Goal: Task Accomplishment & Management: Use online tool/utility

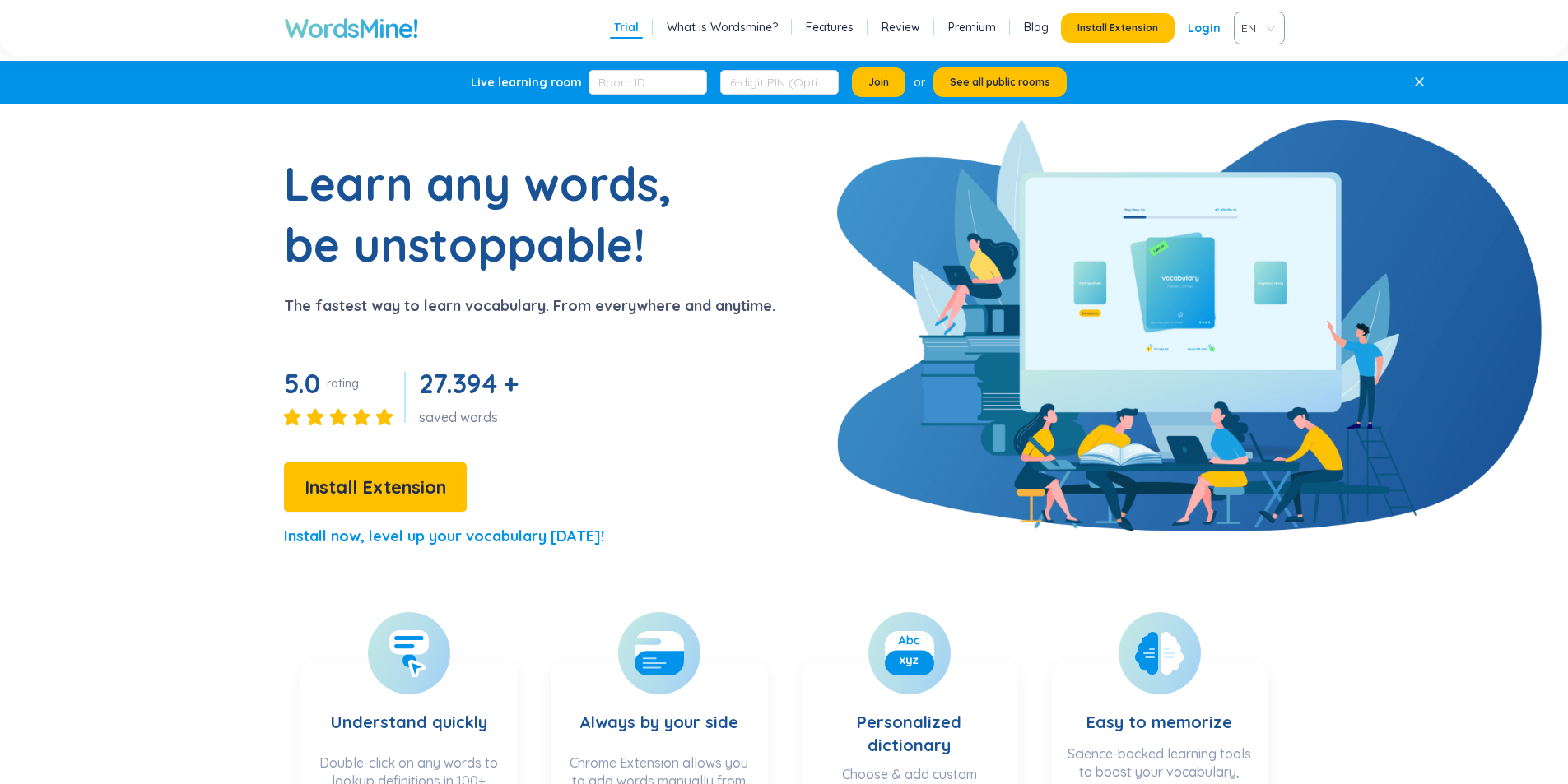
click at [1195, 31] on link "Login" at bounding box center [1204, 28] width 33 height 29
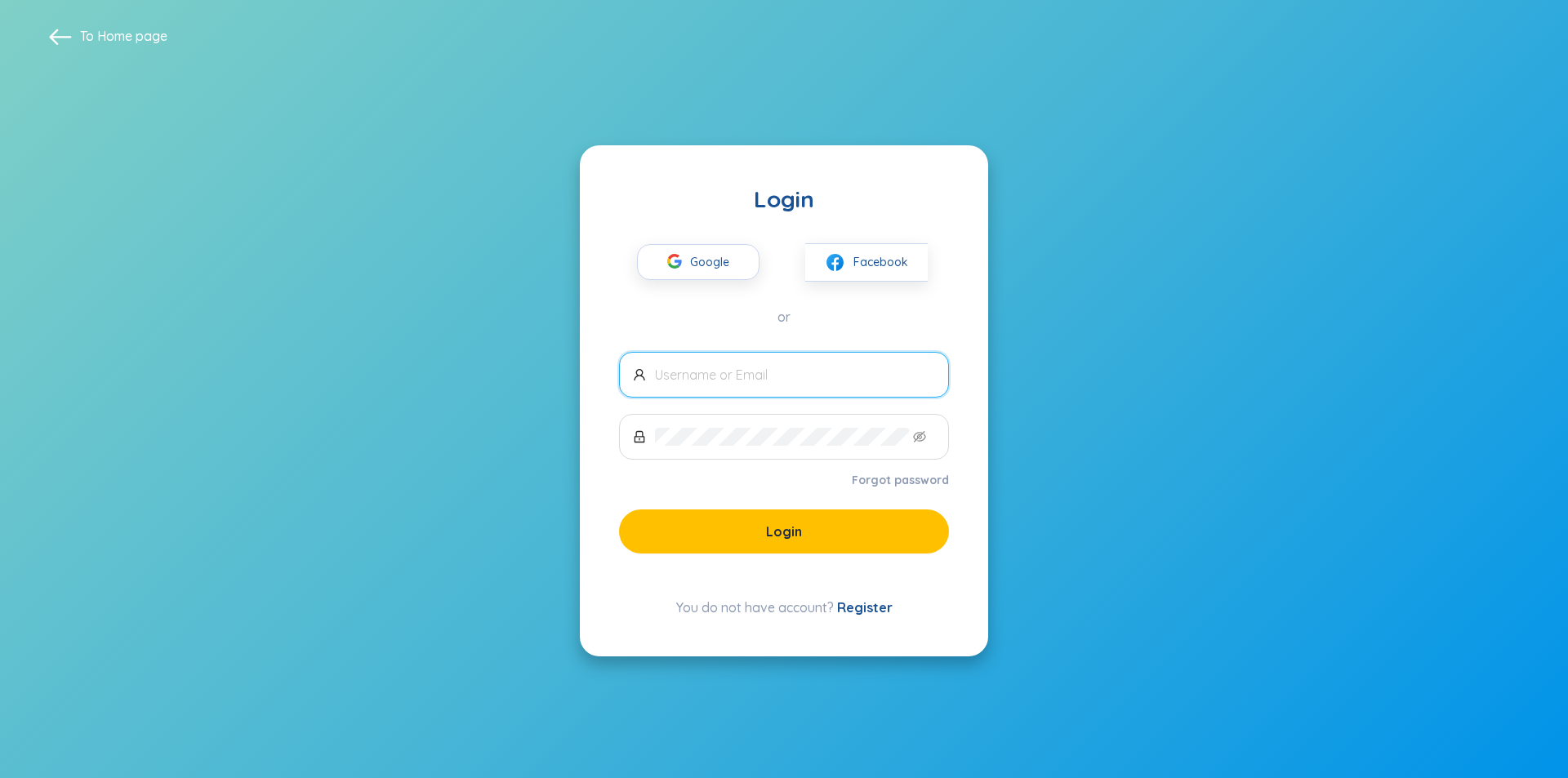
click at [742, 380] on input "text" at bounding box center [795, 375] width 280 height 18
type input "[EMAIL_ADDRESS][DOMAIN_NAME]"
click at [749, 415] on span at bounding box center [784, 437] width 330 height 46
click at [925, 432] on icon "eye-invisible" at bounding box center [920, 437] width 13 height 12
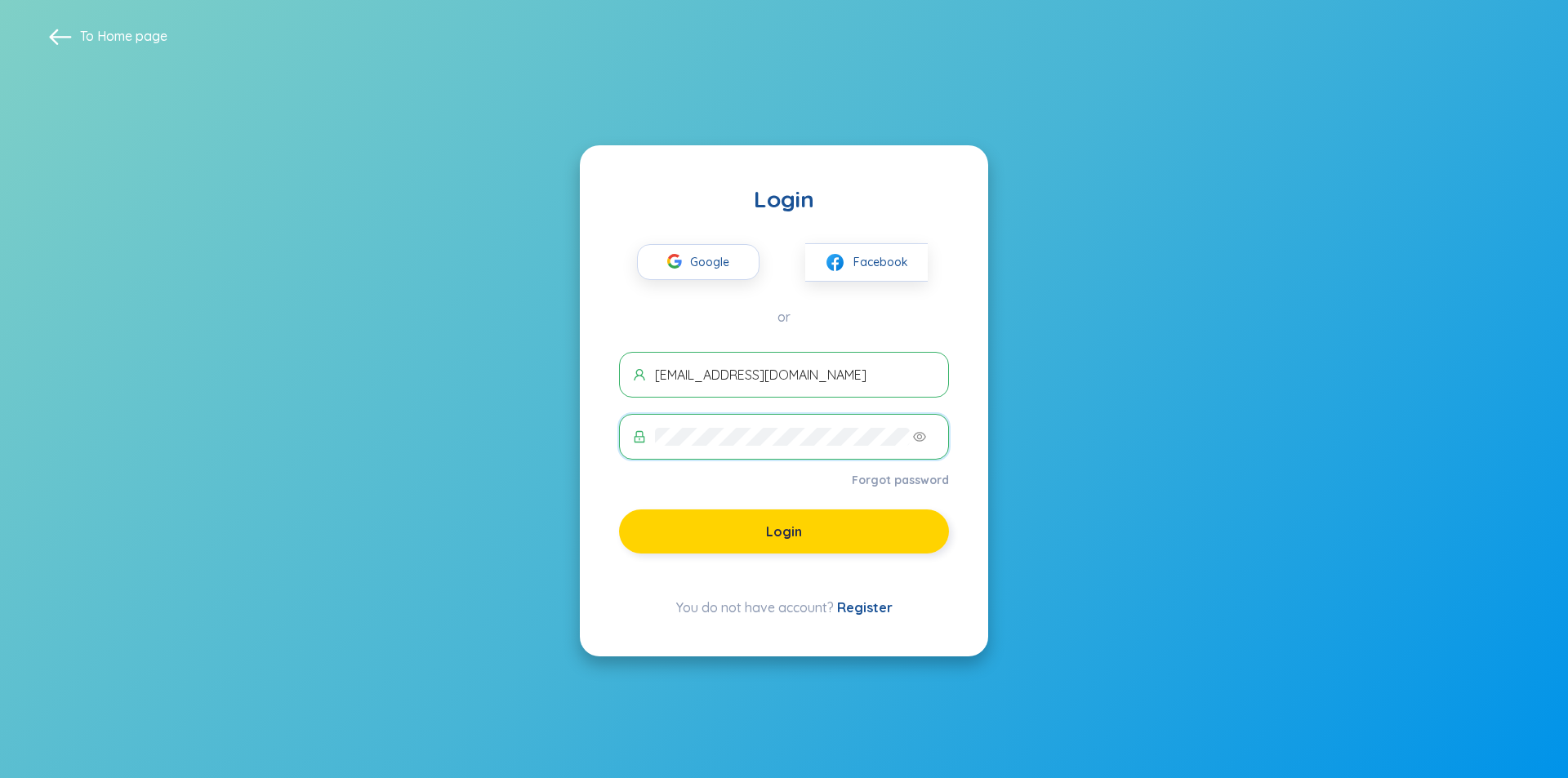
click at [774, 517] on button "Login" at bounding box center [784, 532] width 330 height 44
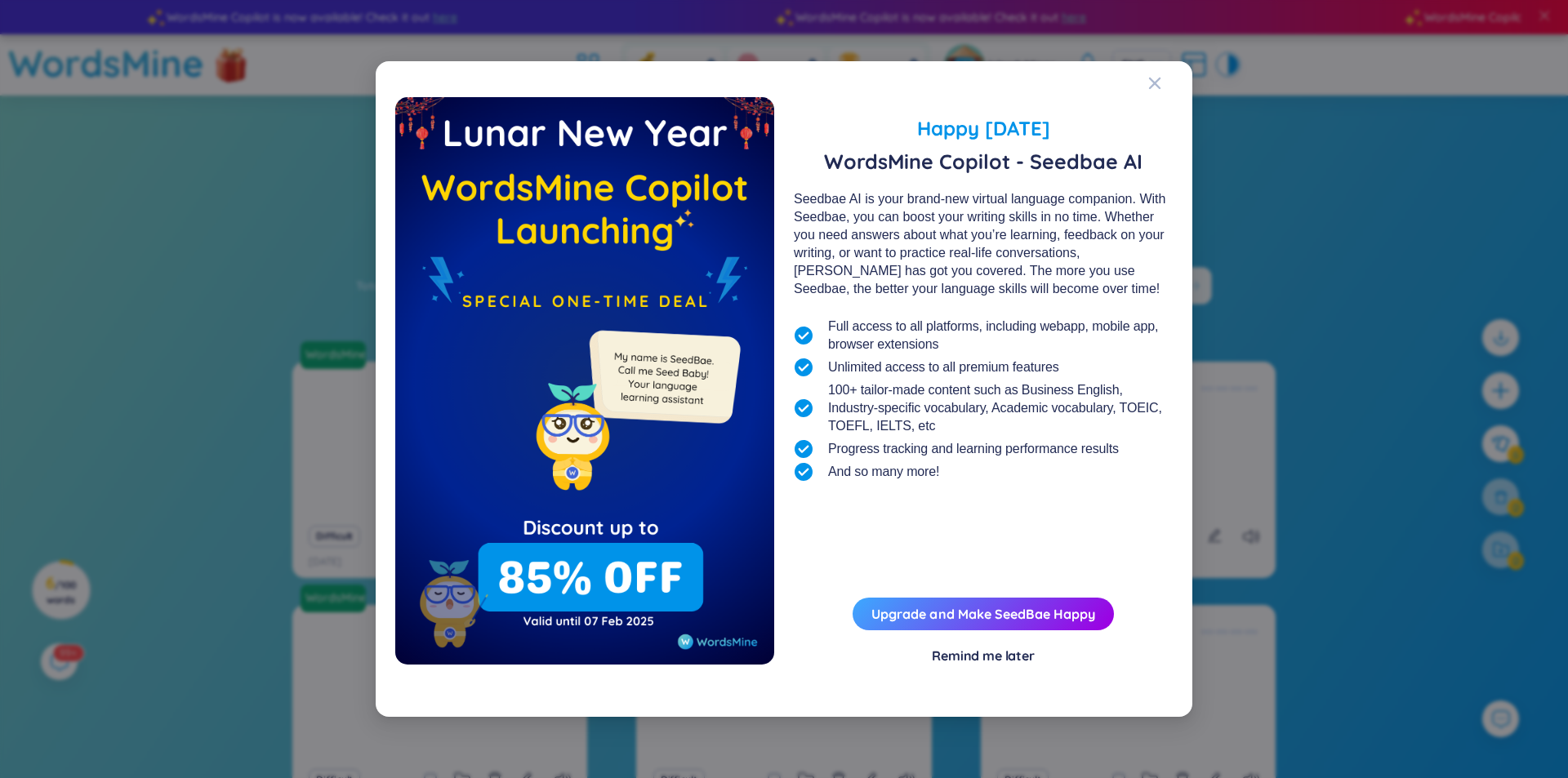
click at [971, 657] on div "Remind me later" at bounding box center [982, 656] width 103 height 18
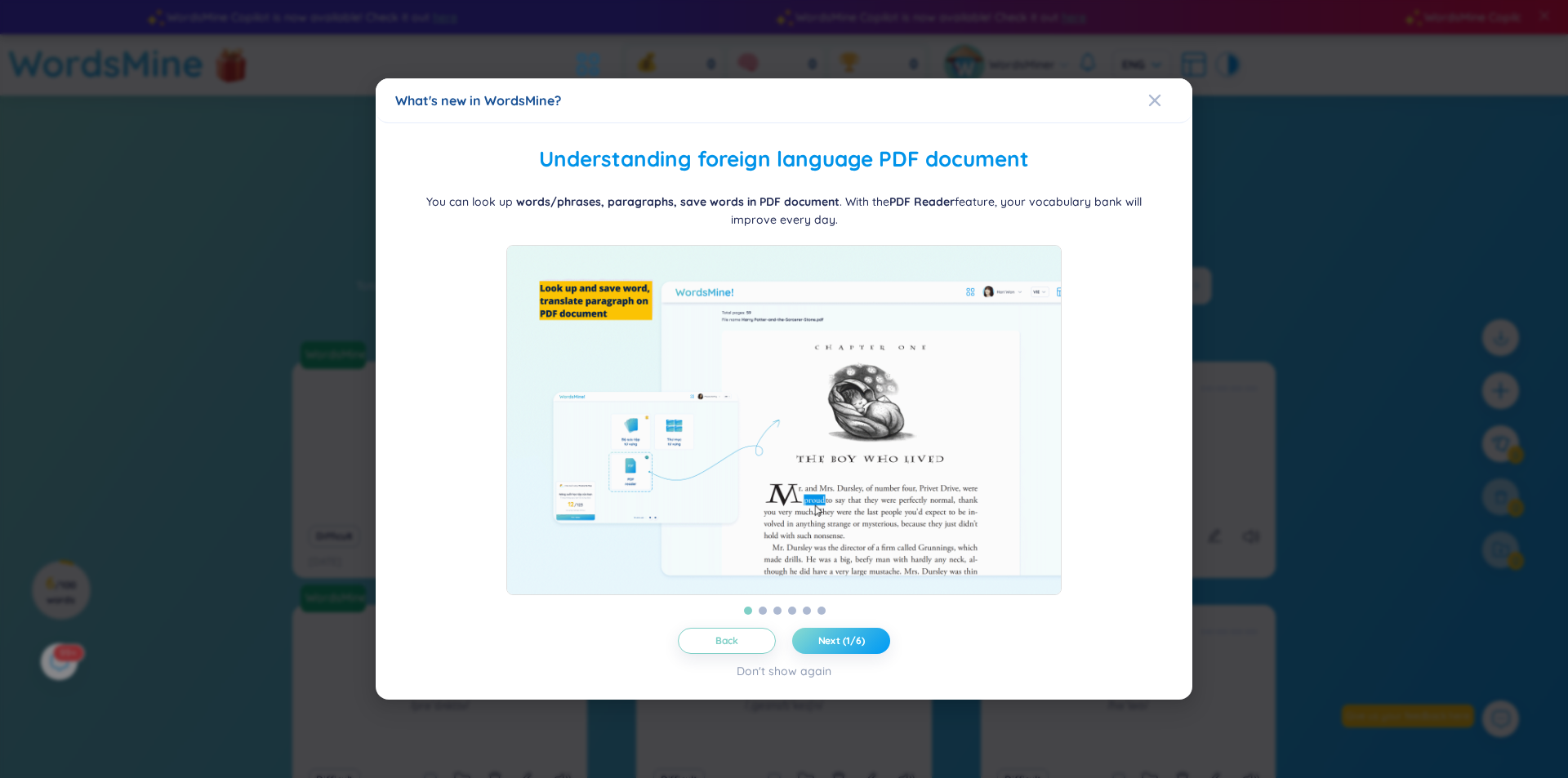
click at [830, 648] on span "Next (1/6)" at bounding box center [841, 641] width 47 height 13
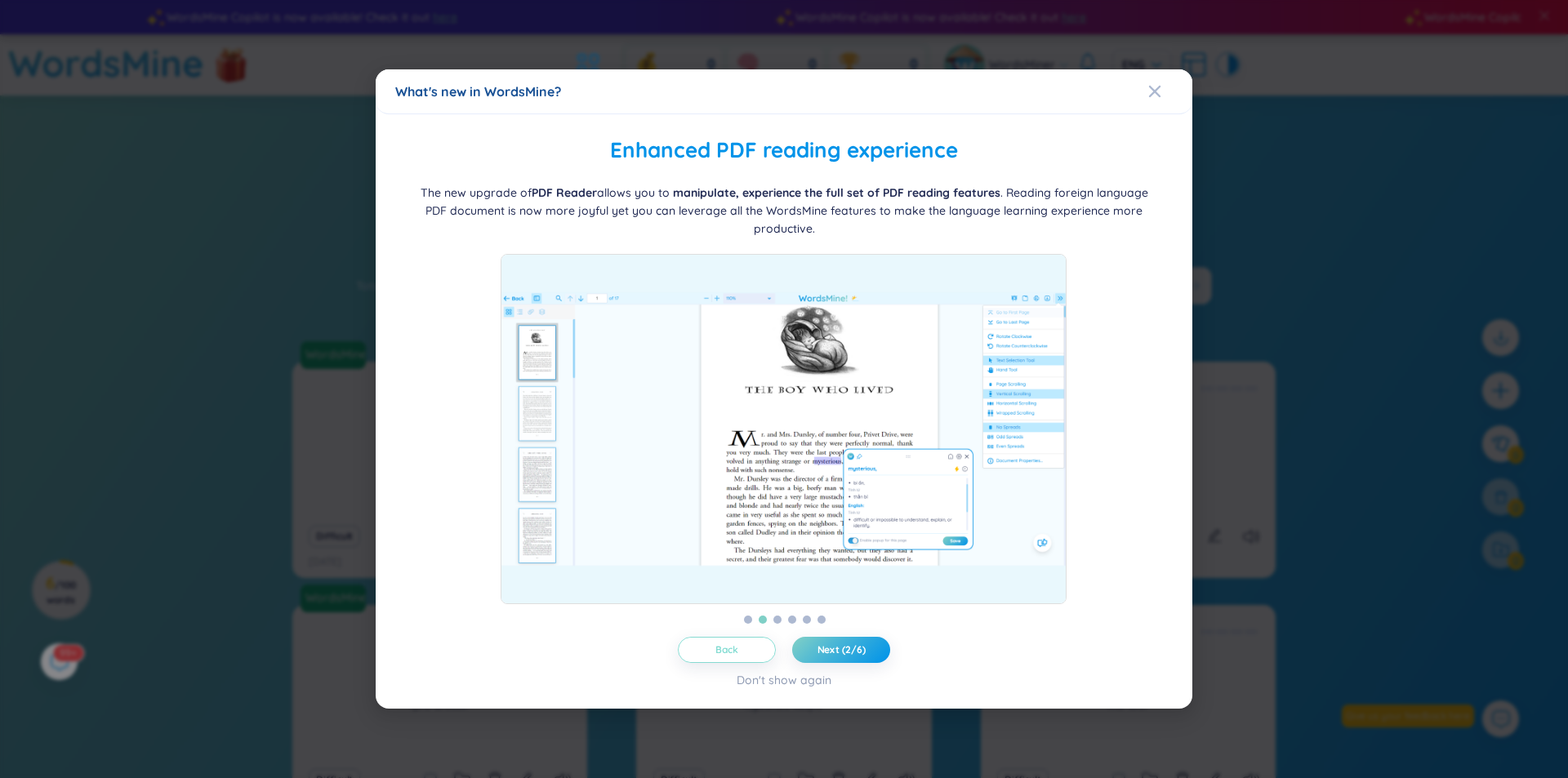
click at [710, 651] on button "Back" at bounding box center [726, 649] width 98 height 26
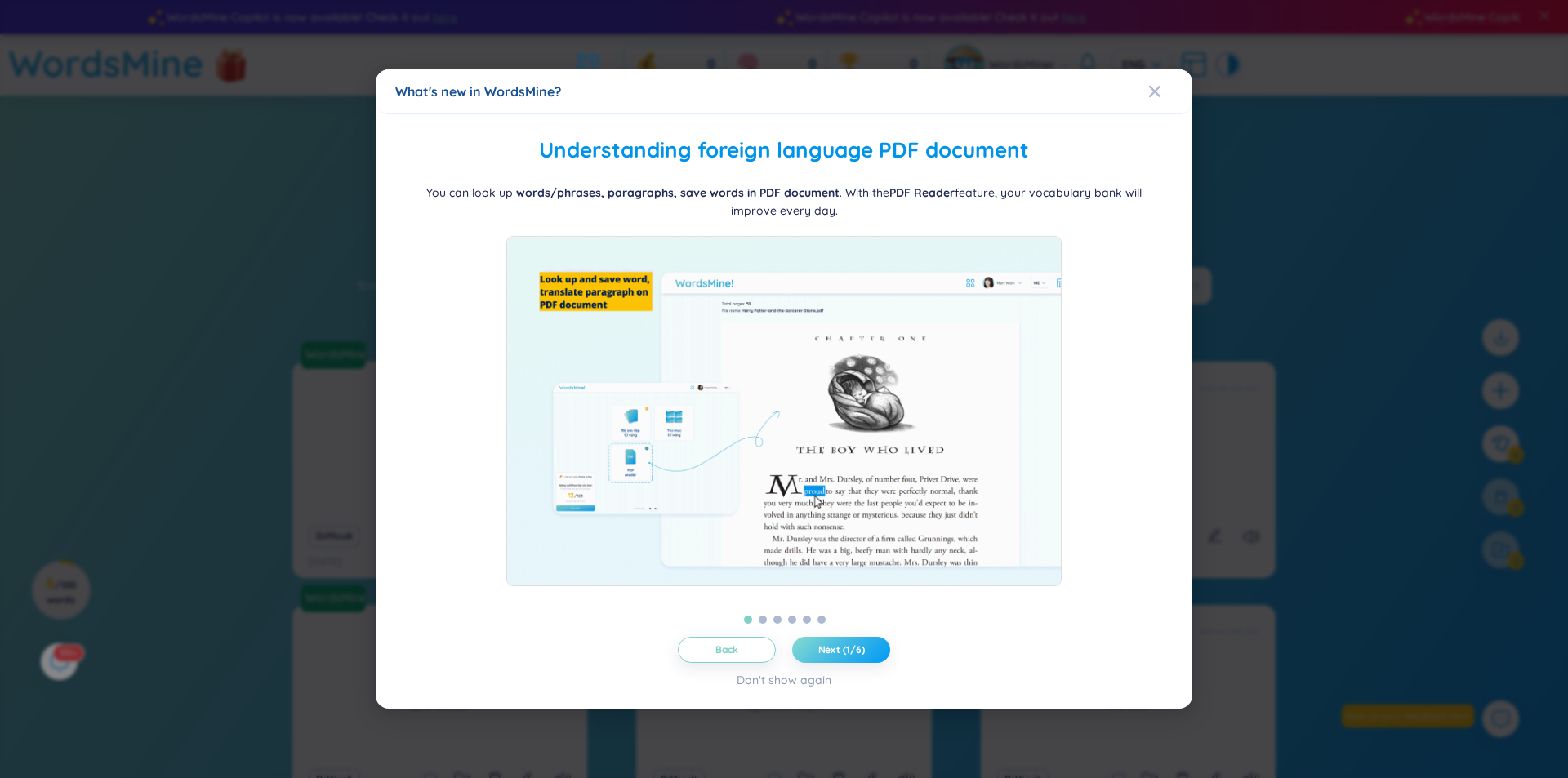
click at [839, 654] on span "Next (1/6)" at bounding box center [841, 650] width 47 height 13
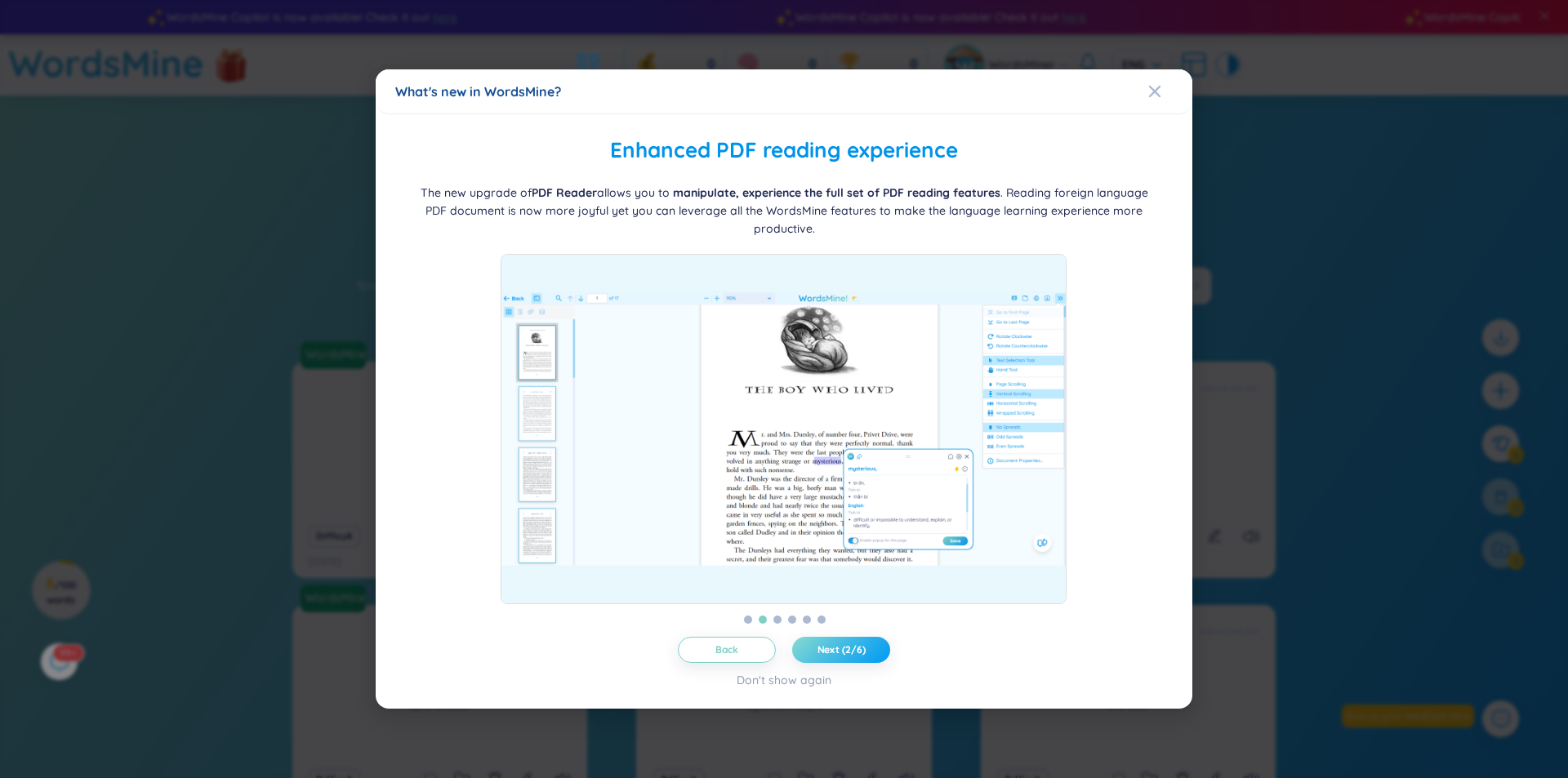
click at [839, 654] on span "Next (2/6)" at bounding box center [841, 650] width 48 height 13
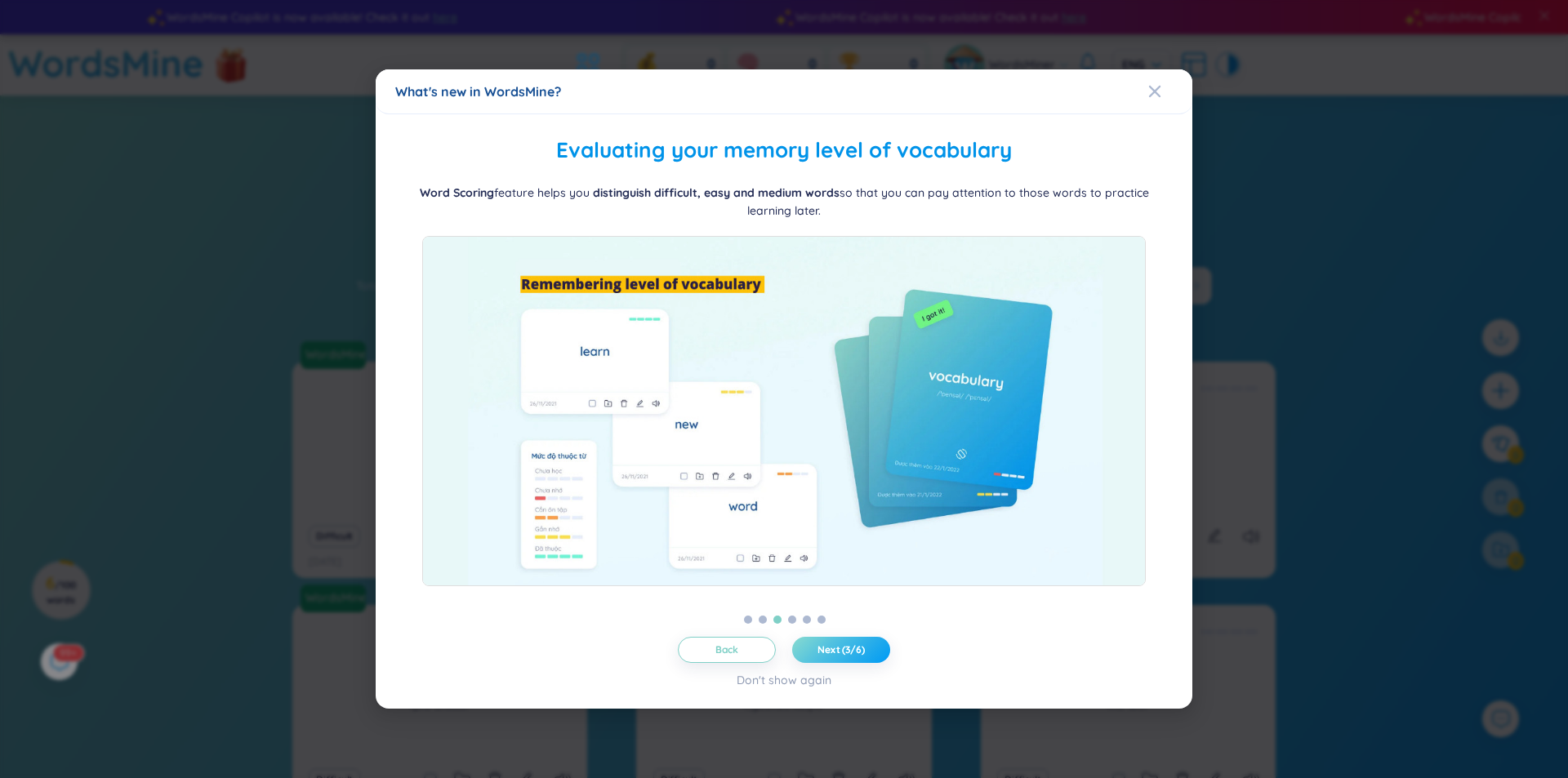
click at [839, 654] on span "Next (3/6)" at bounding box center [840, 650] width 48 height 13
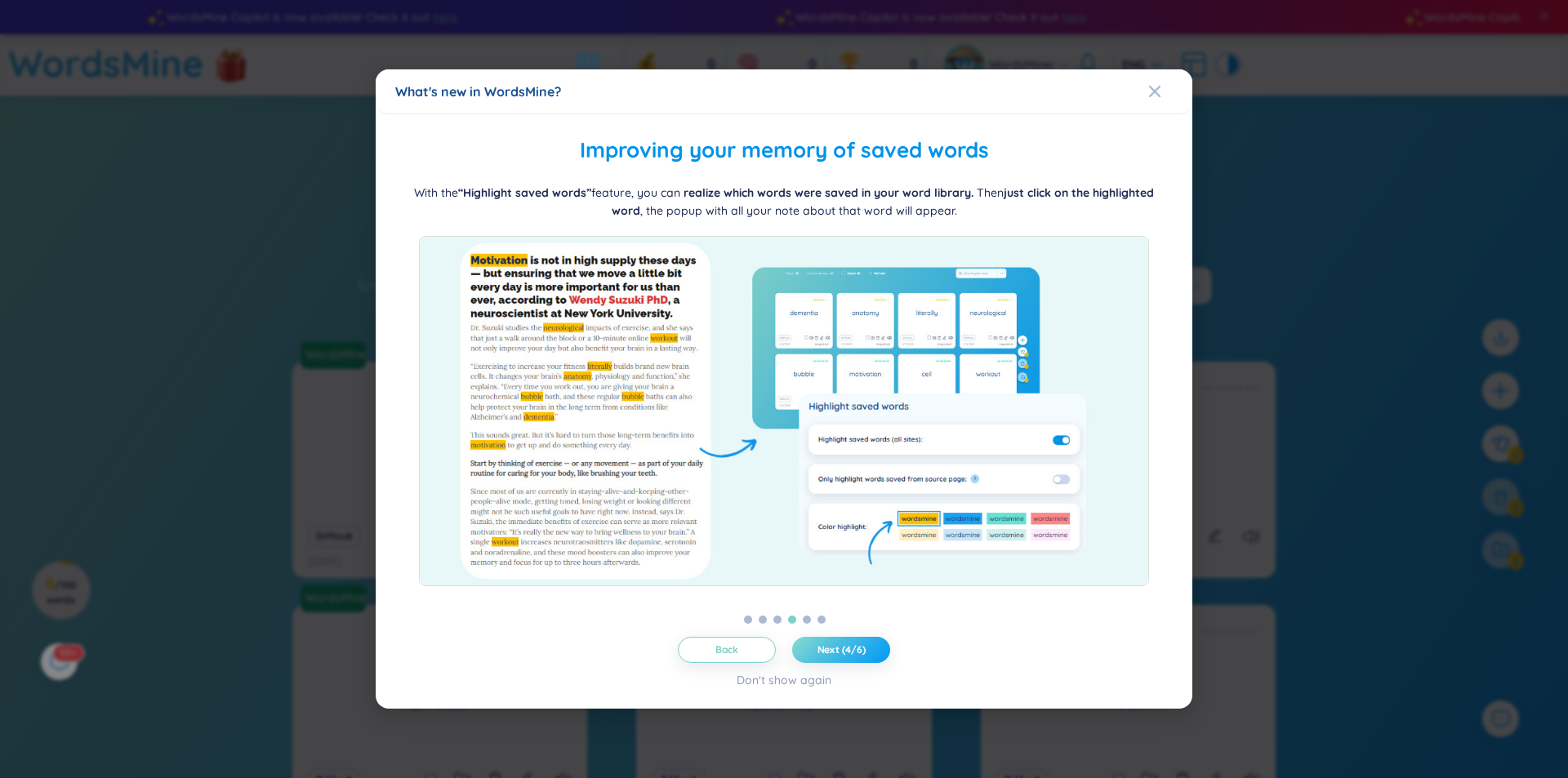
click at [839, 654] on span "Next (4/6)" at bounding box center [841, 650] width 48 height 13
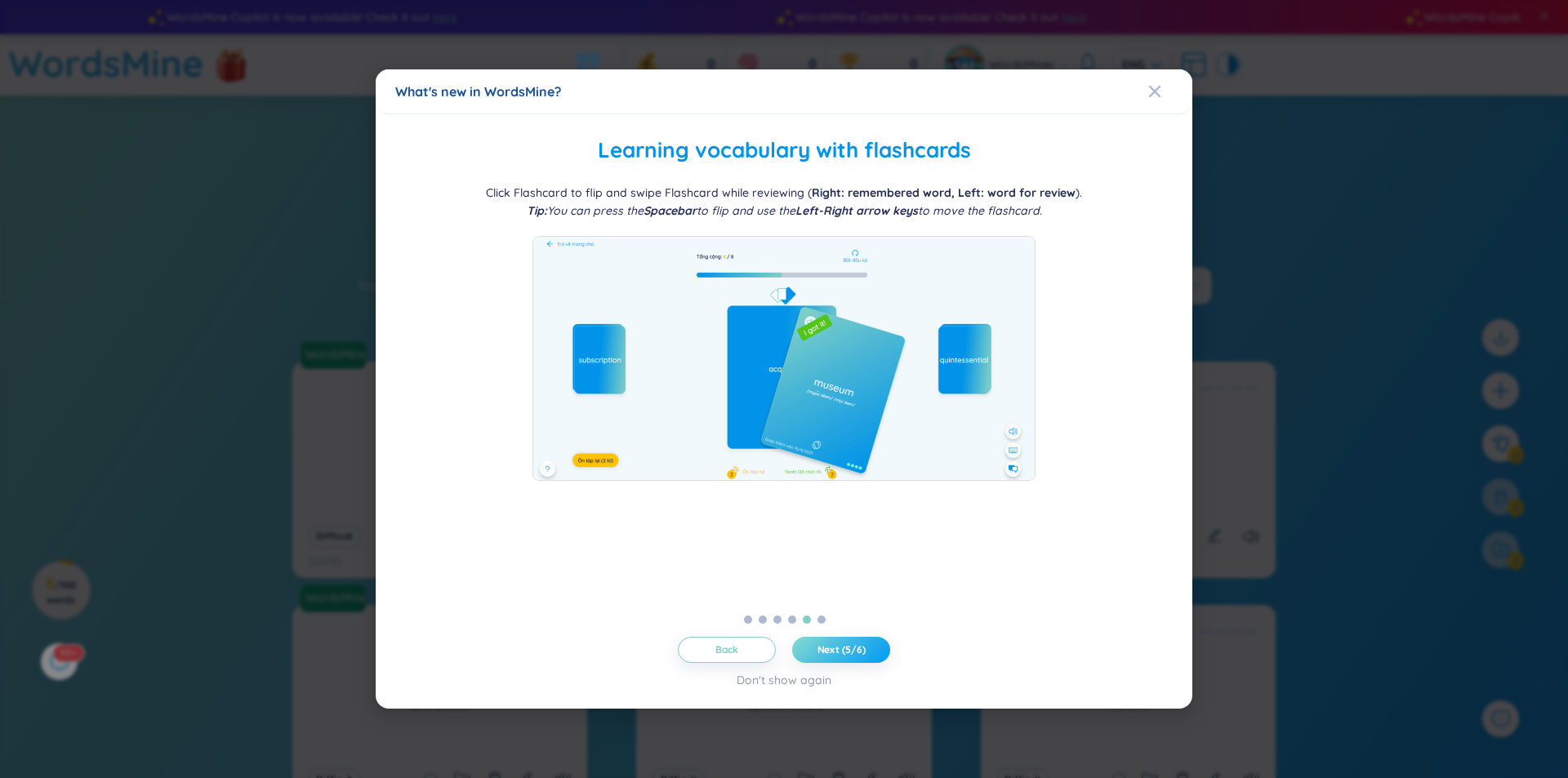
click at [839, 654] on span "Next (5/6)" at bounding box center [841, 650] width 48 height 13
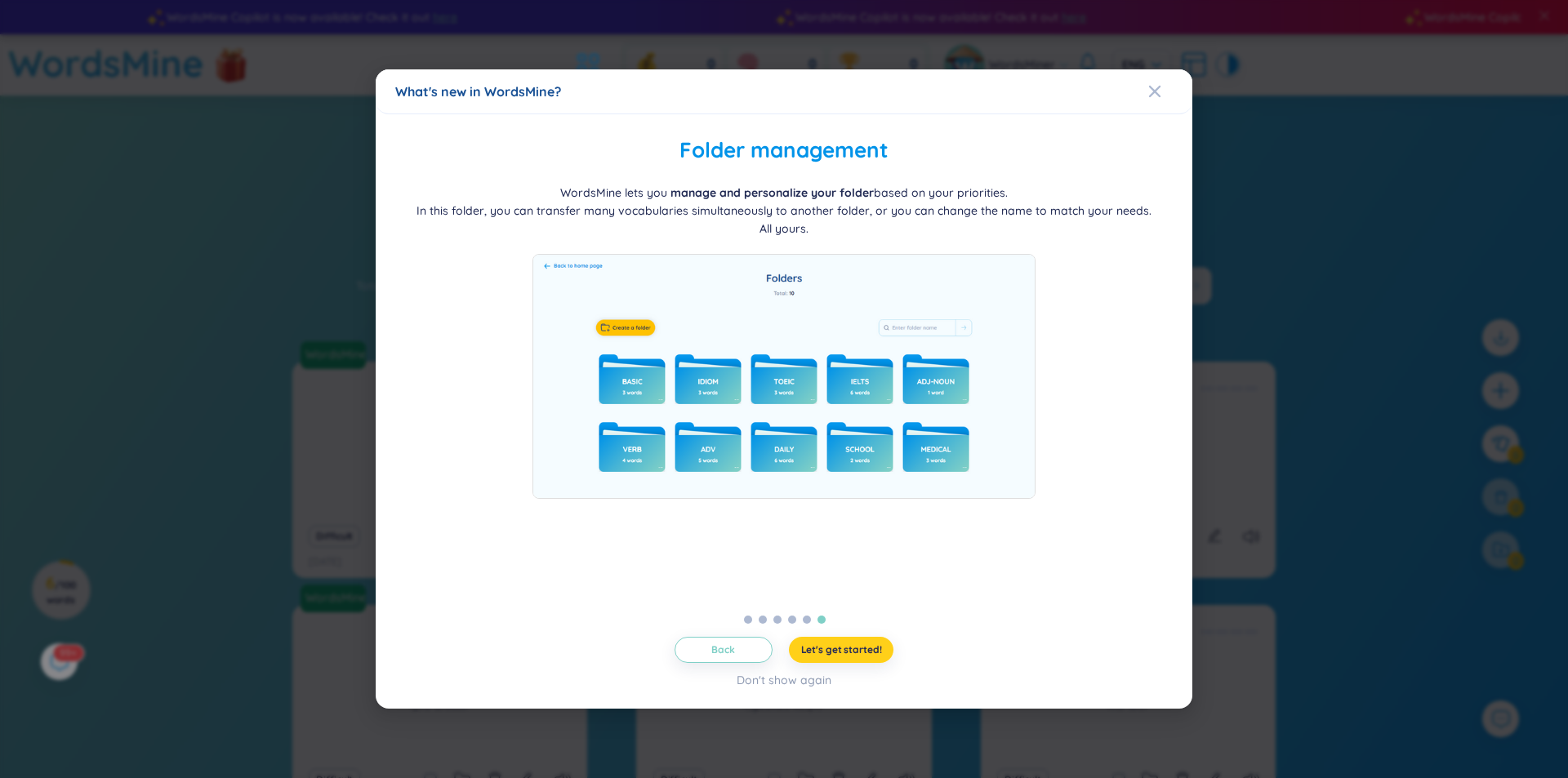
click at [839, 654] on span "Let's get started!" at bounding box center [841, 650] width 81 height 13
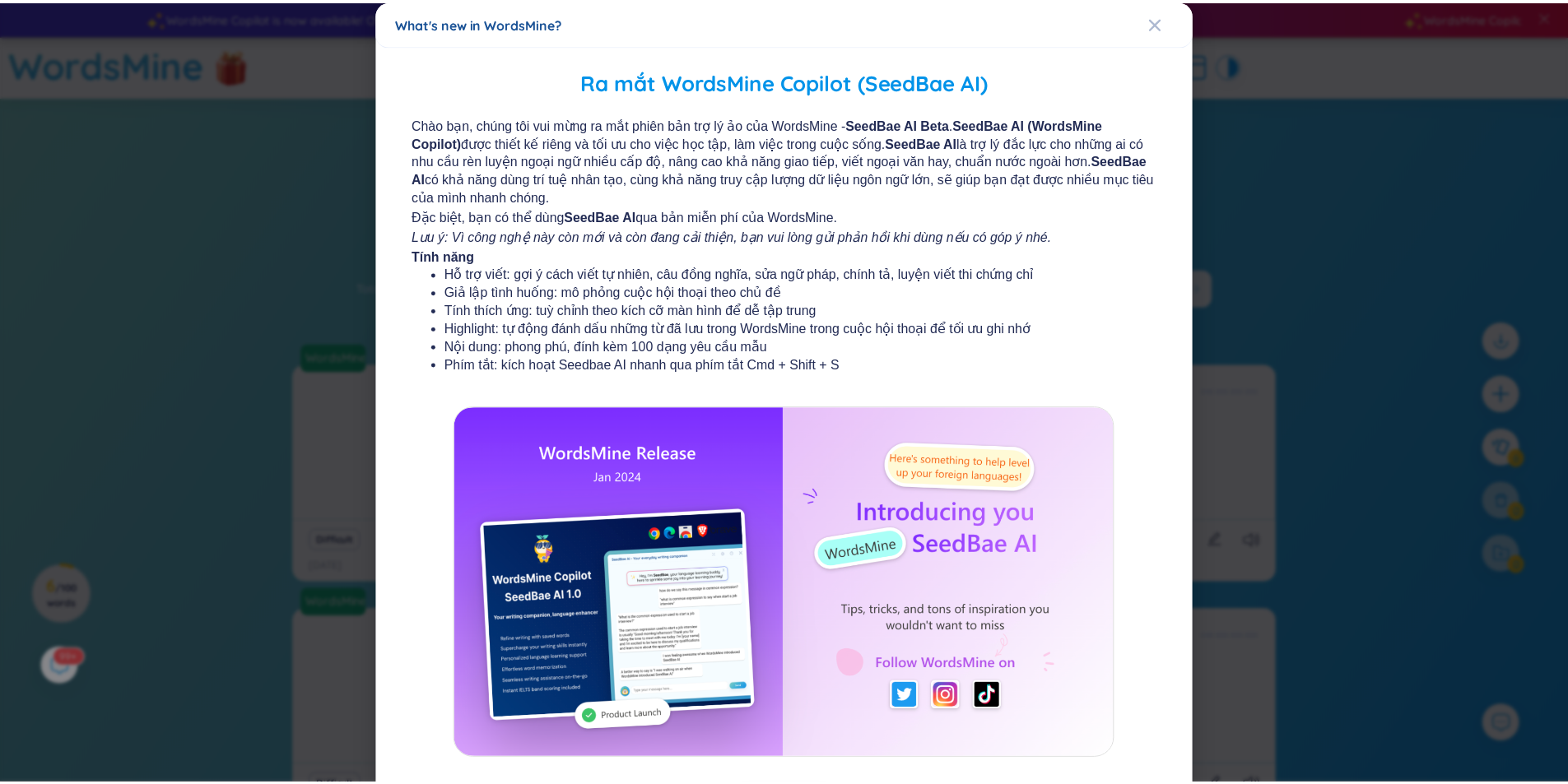
scroll to position [81, 0]
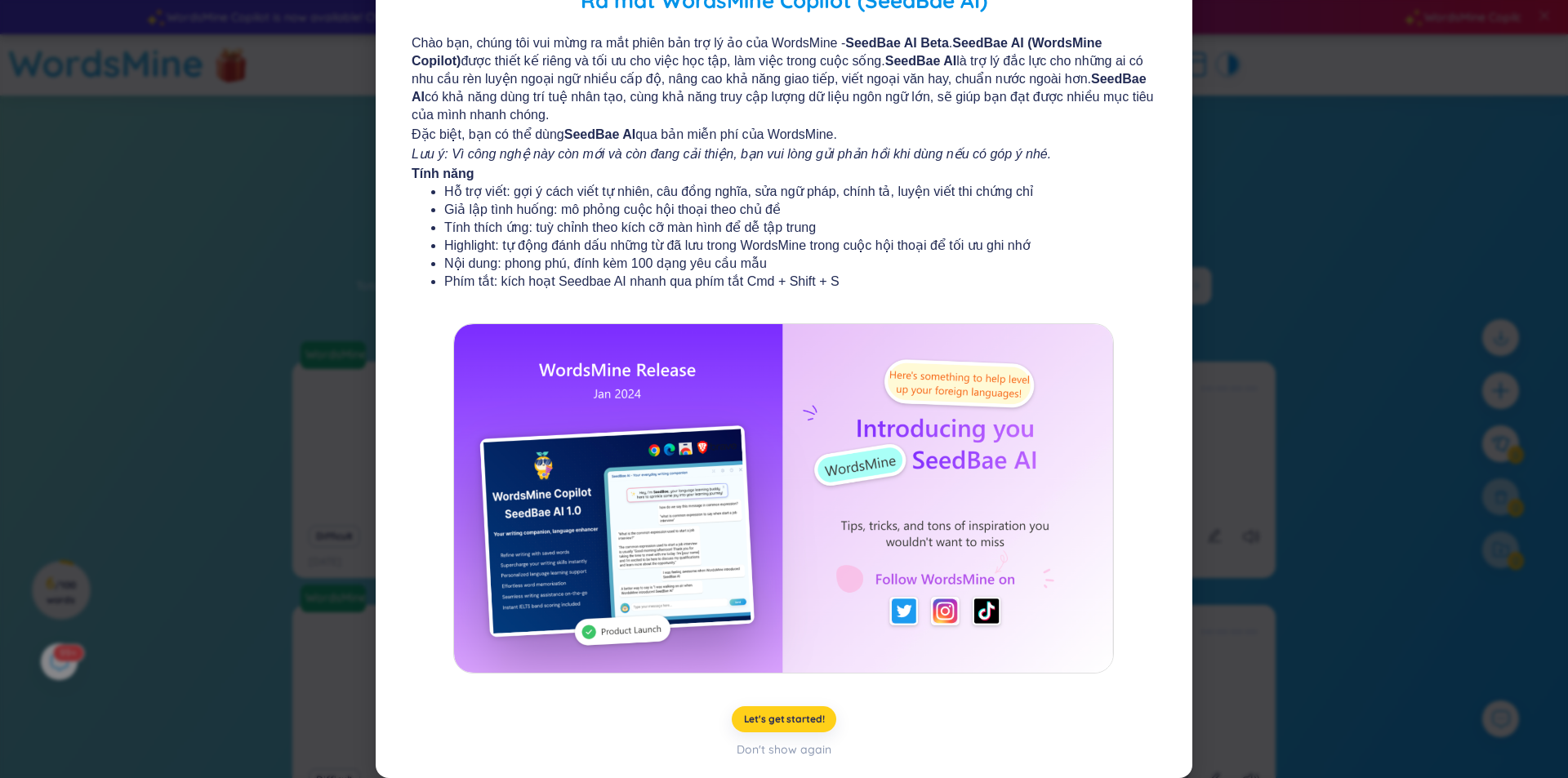
click at [772, 730] on button "Let's get started!" at bounding box center [784, 719] width 105 height 26
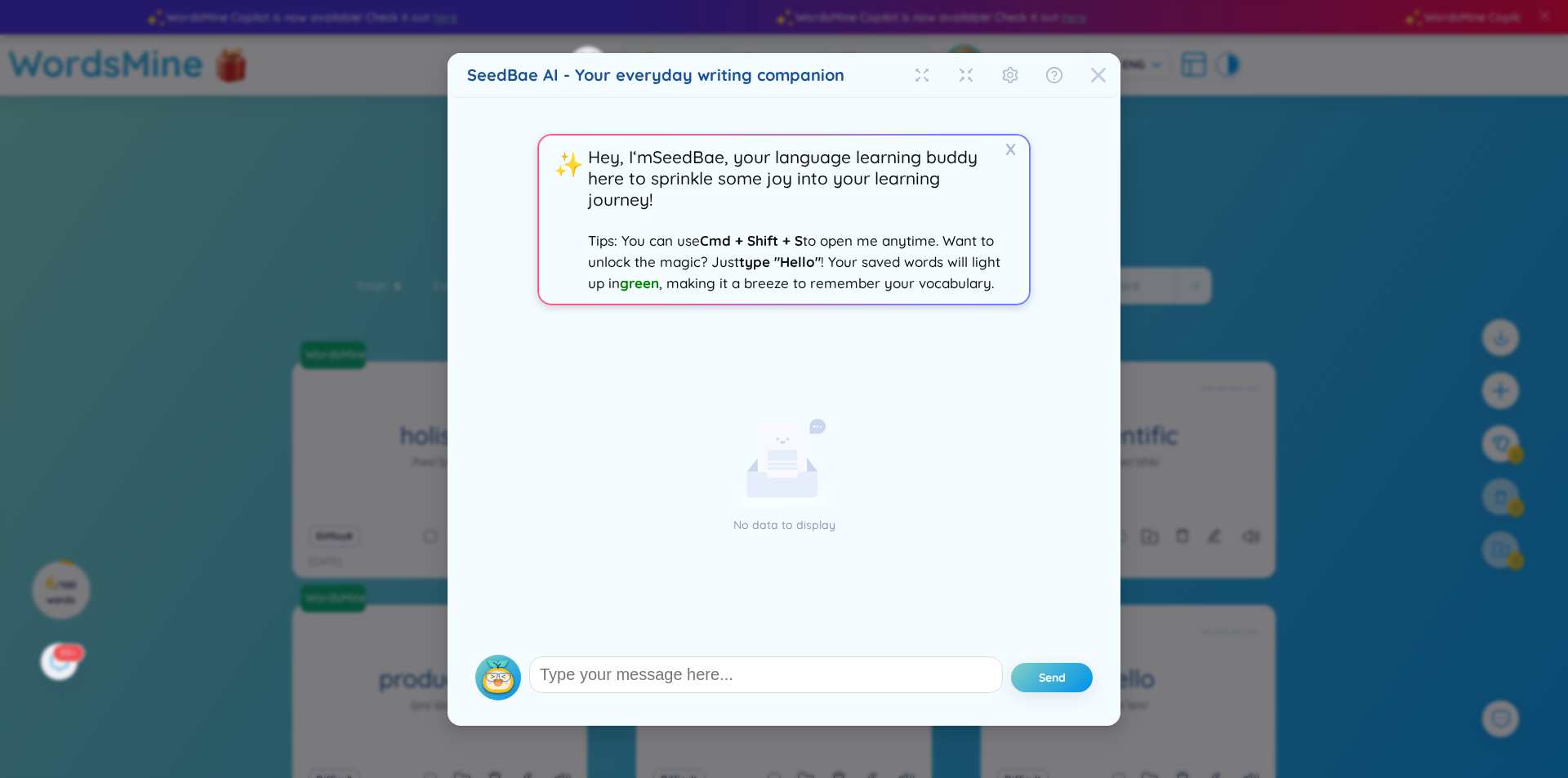
click at [1093, 78] on icon "Close" at bounding box center [1098, 74] width 15 height 15
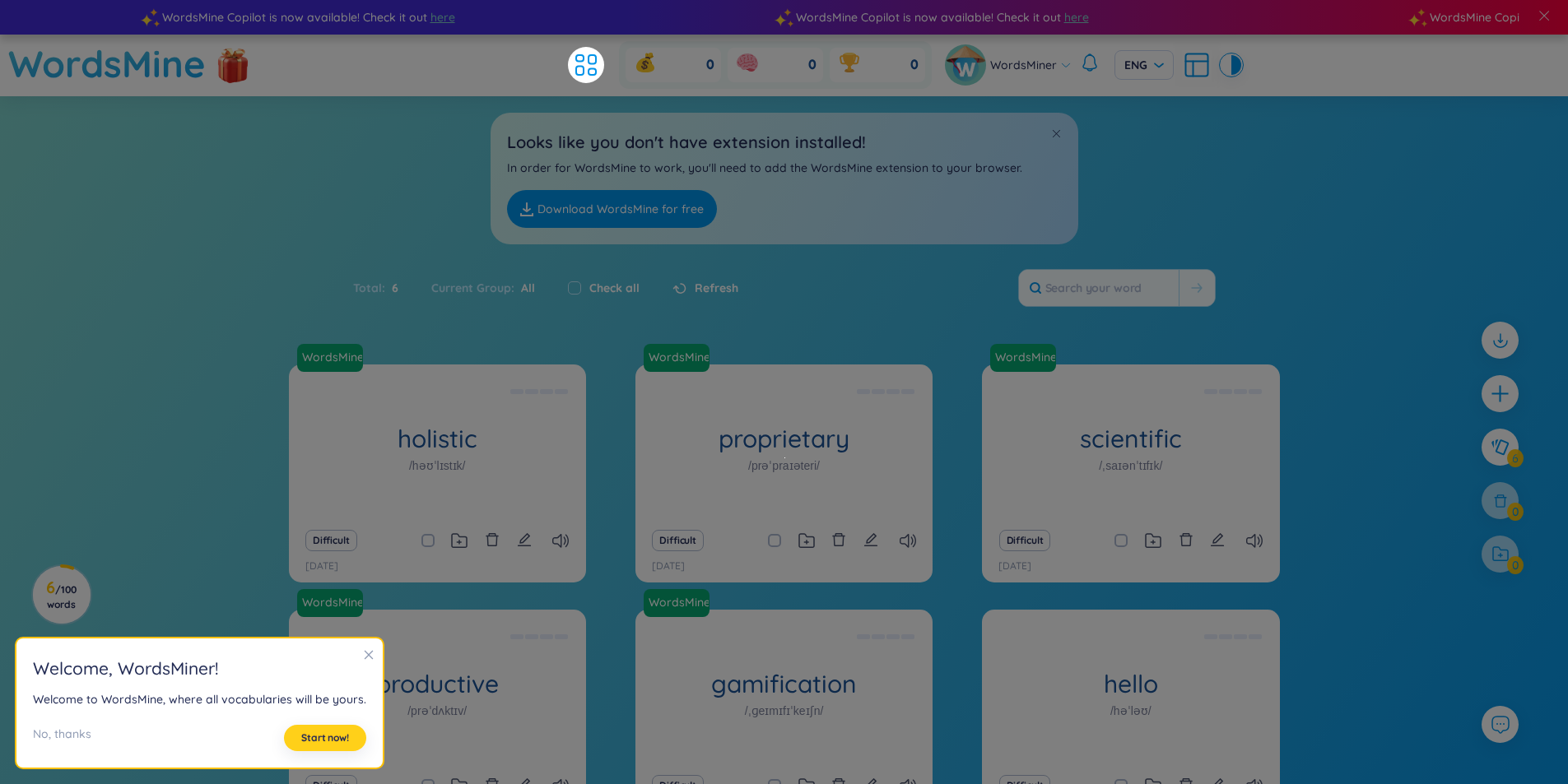
click at [337, 741] on span "Start now!" at bounding box center [325, 739] width 48 height 13
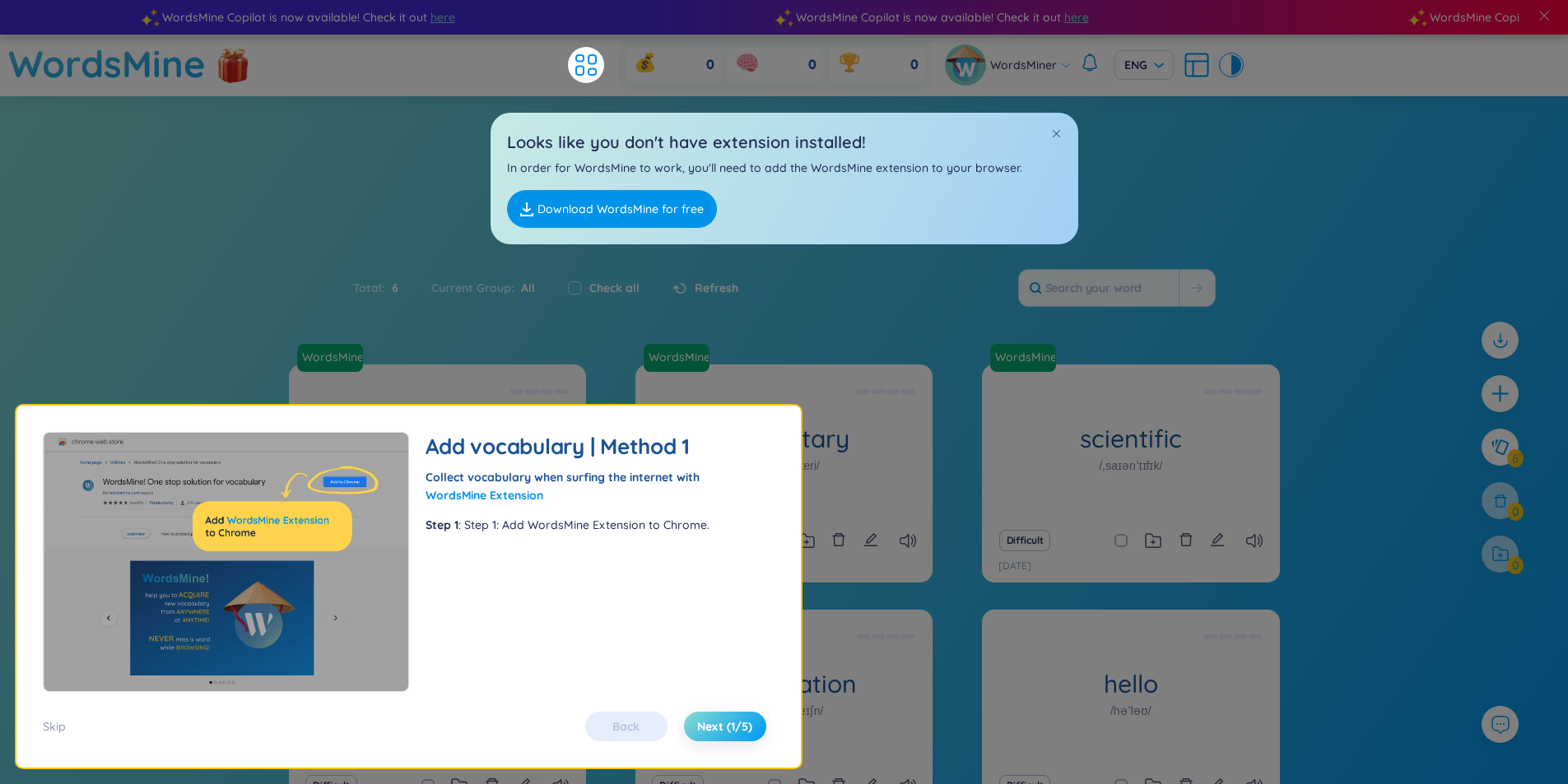
click at [738, 728] on span "Next (1/5)" at bounding box center [725, 727] width 56 height 17
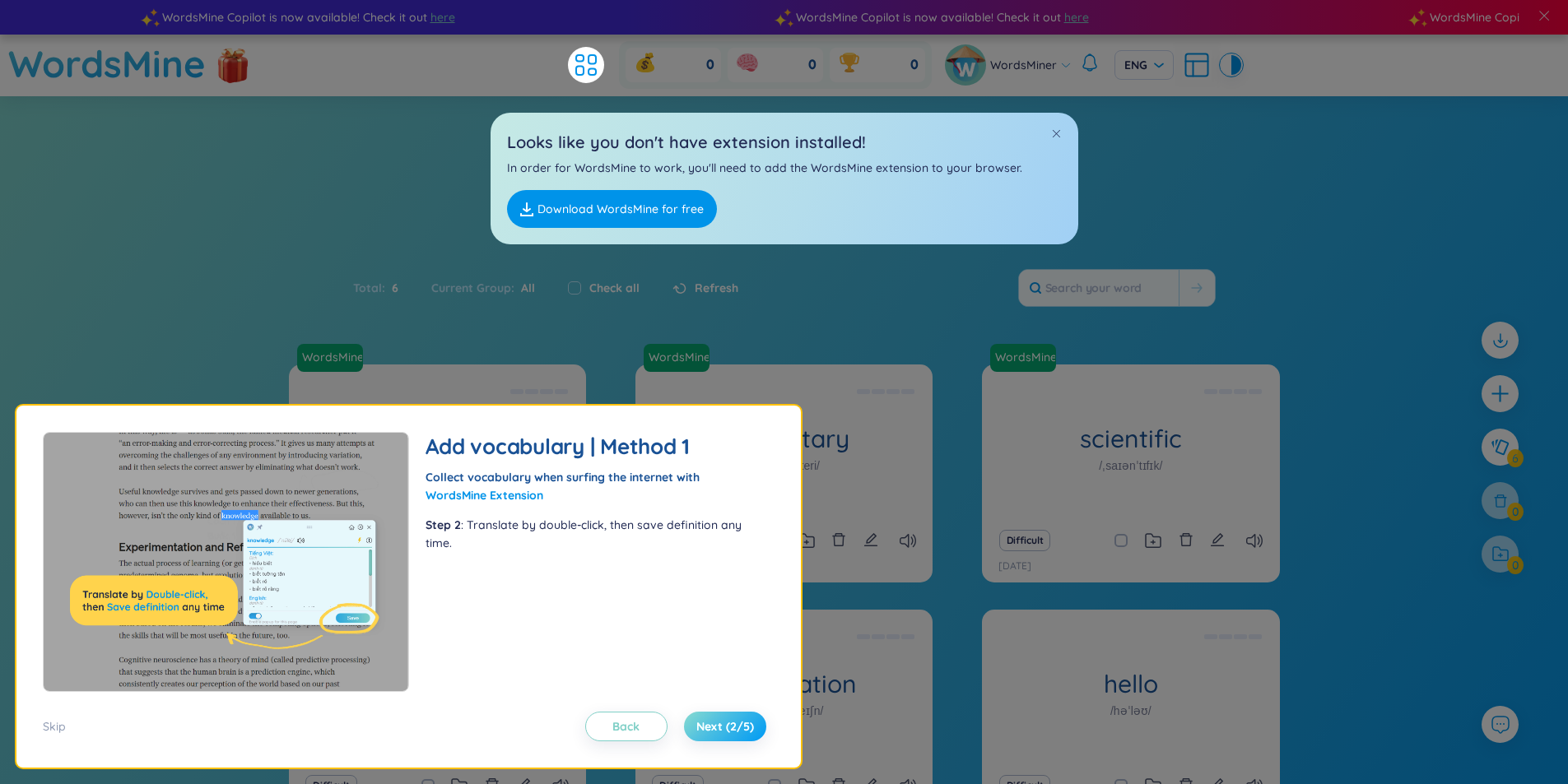
click at [734, 715] on button "Next (2/5)" at bounding box center [725, 726] width 82 height 29
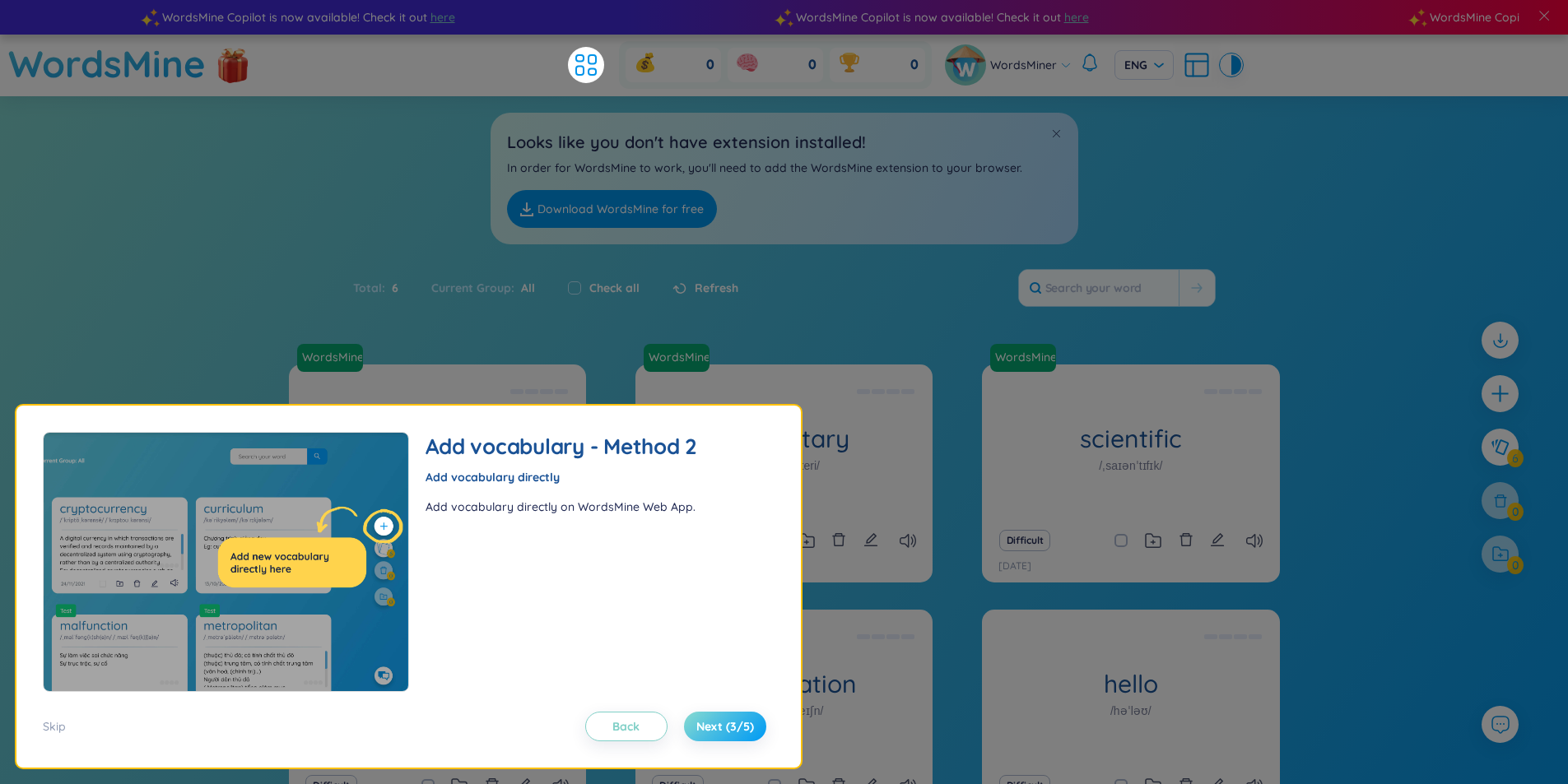
click at [728, 718] on button "Next (3/5)" at bounding box center [725, 726] width 82 height 29
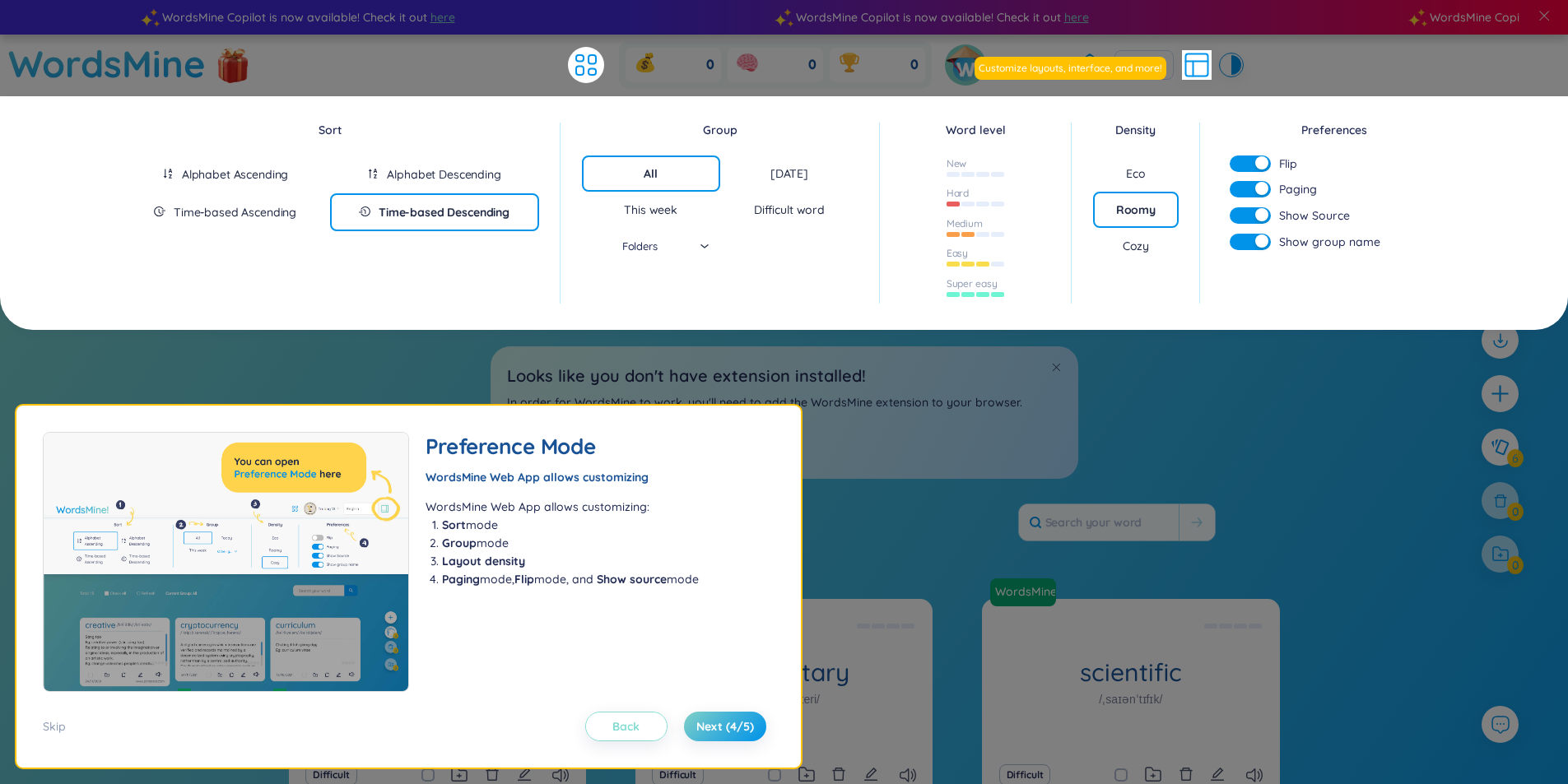
click at [604, 735] on button "Back" at bounding box center [627, 726] width 82 height 29
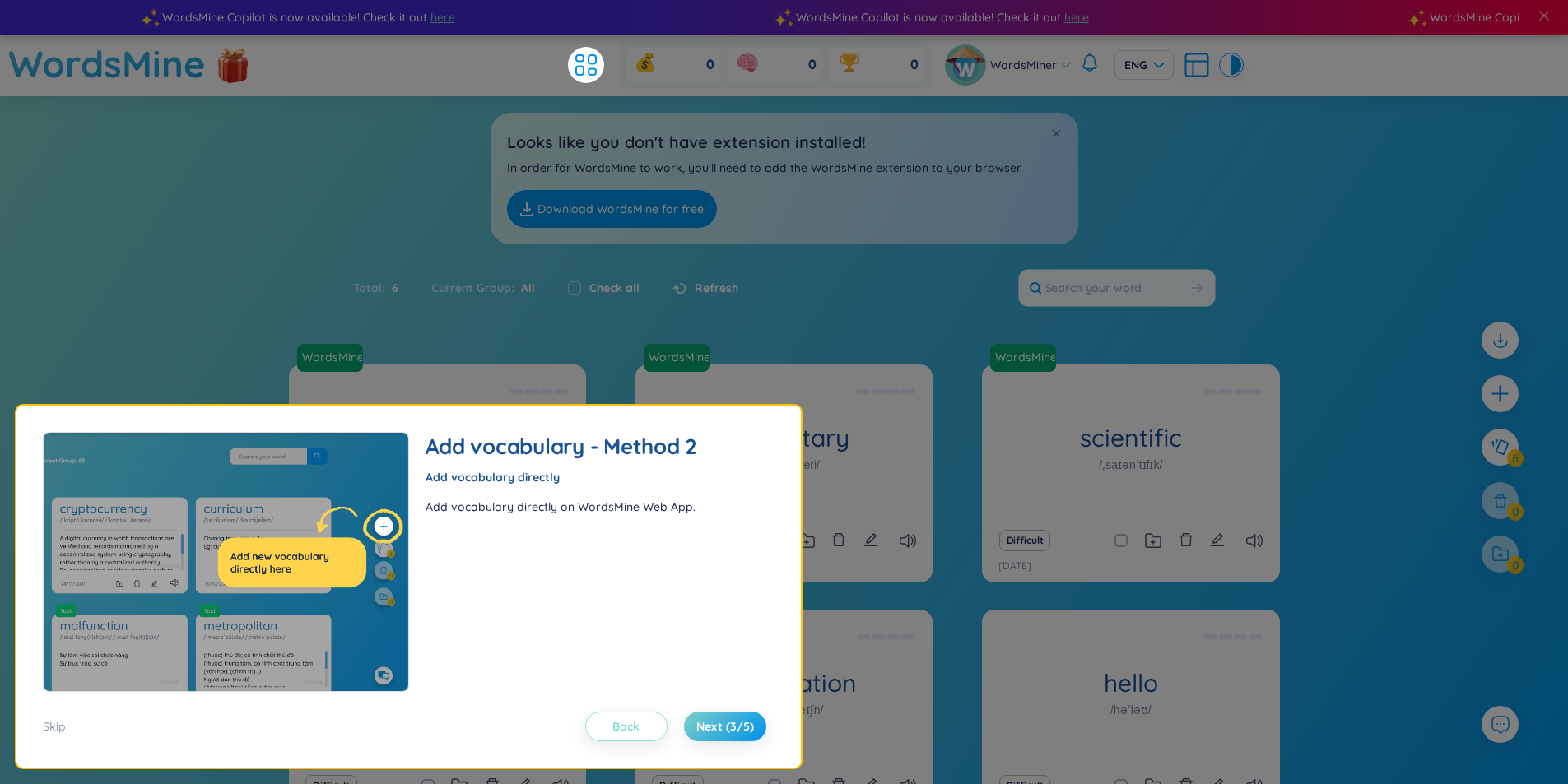
click at [604, 735] on button "Back" at bounding box center [627, 726] width 82 height 29
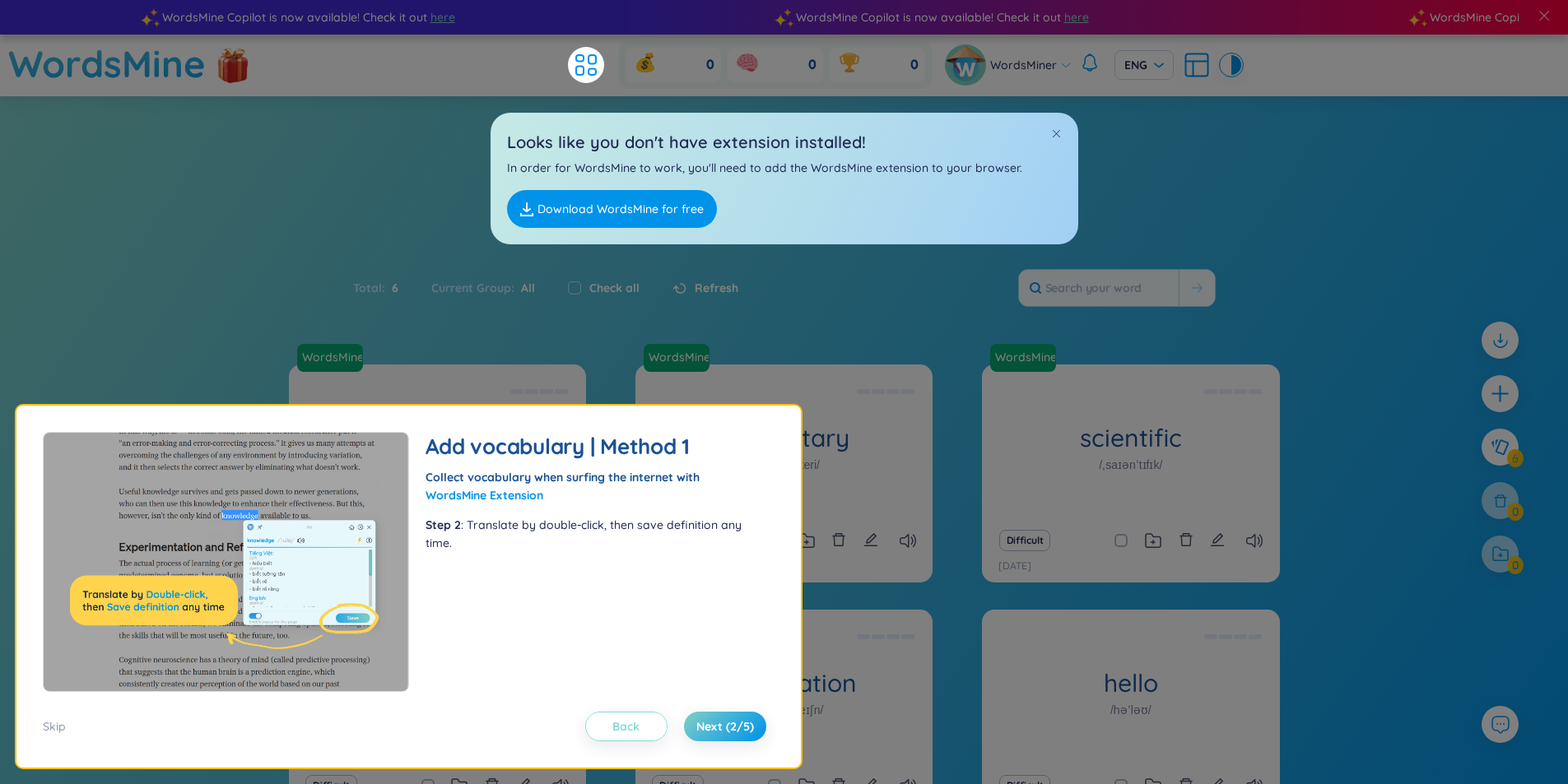
click at [604, 735] on button "Back" at bounding box center [627, 726] width 82 height 29
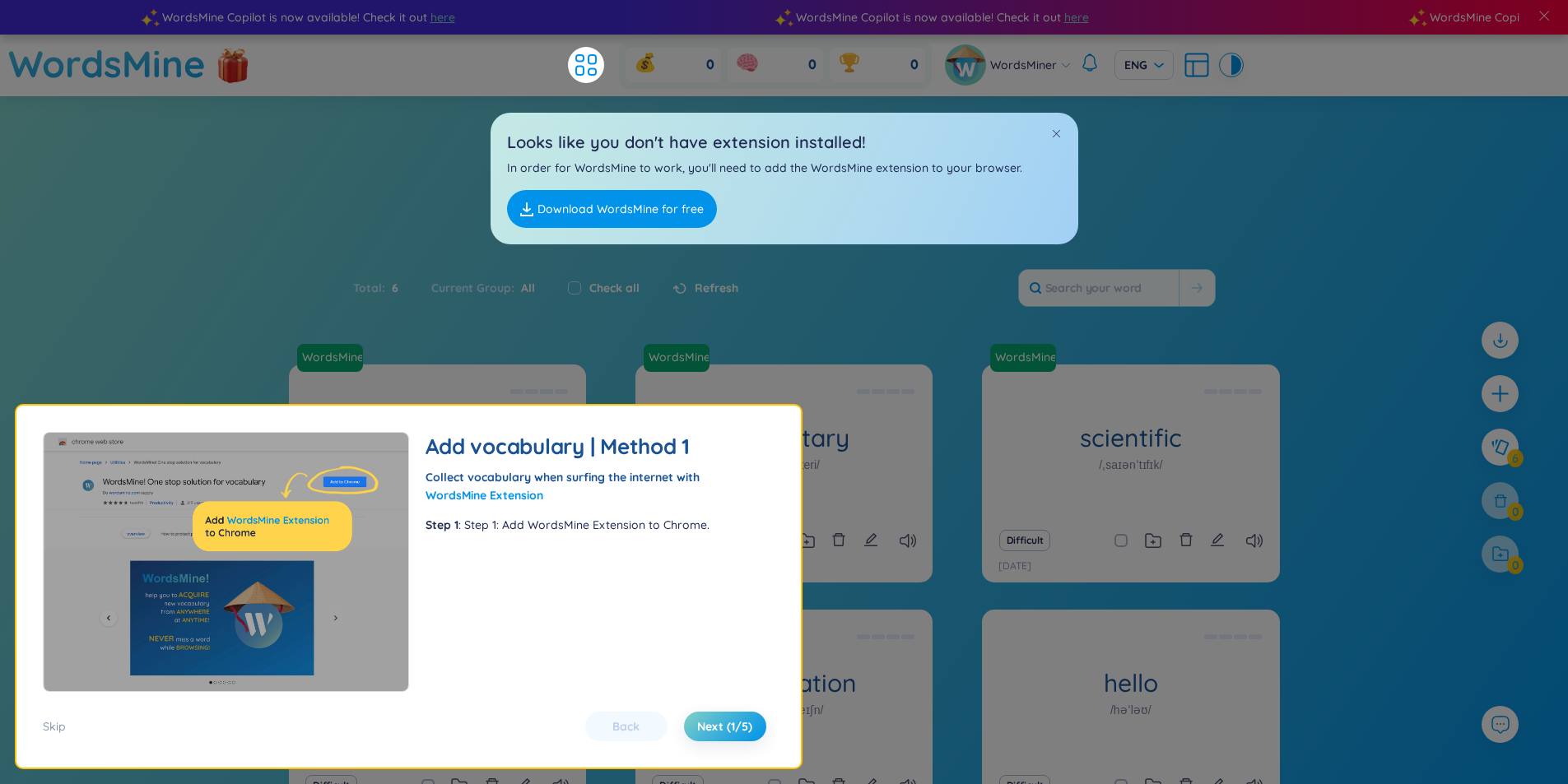
click at [604, 735] on div "Back Next (1/5)" at bounding box center [675, 726] width 198 height 29
click at [738, 734] on span "Next (1/5)" at bounding box center [725, 727] width 56 height 17
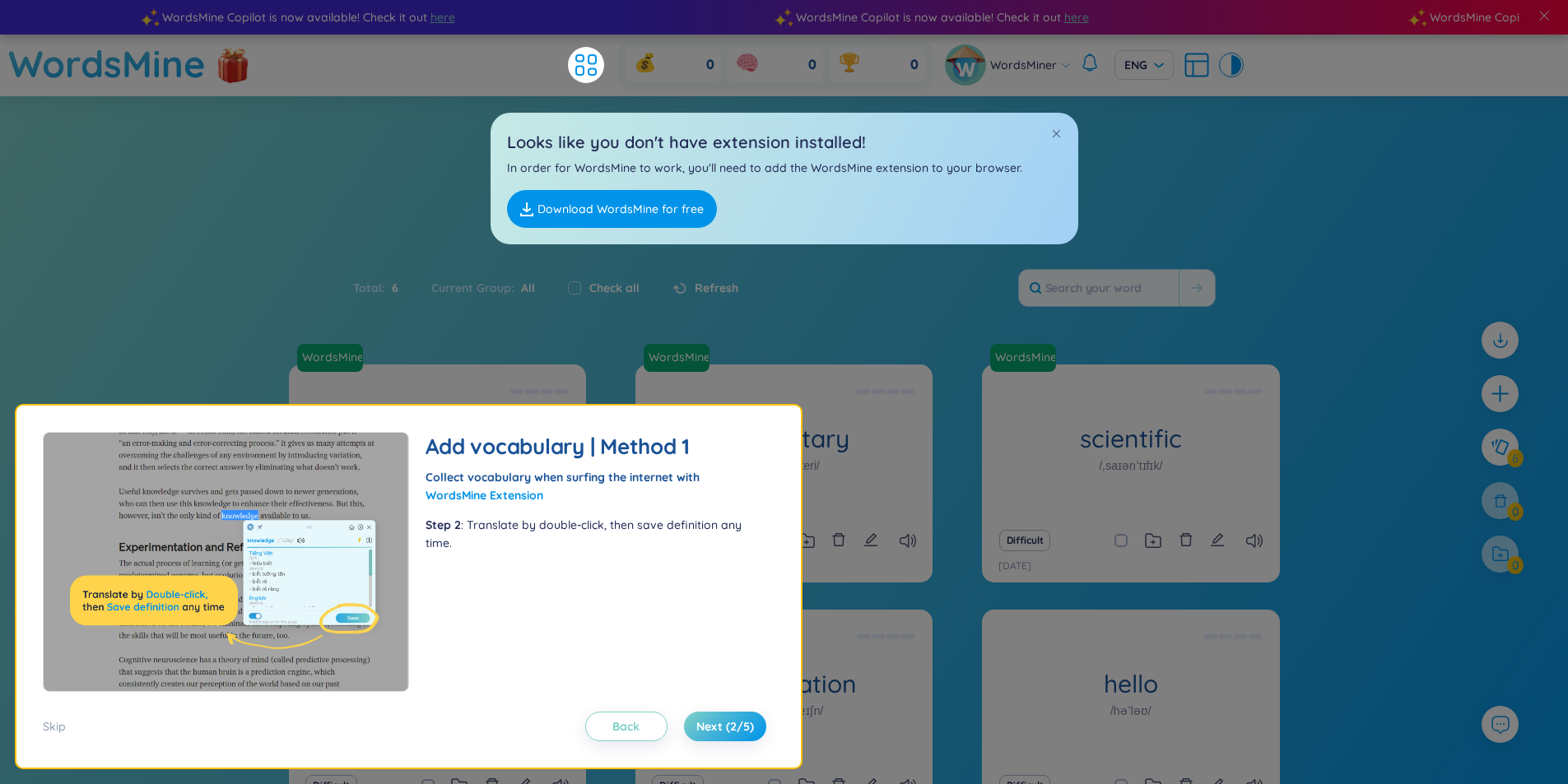
click at [590, 203] on link "Download WordsMine for free" at bounding box center [612, 209] width 209 height 38
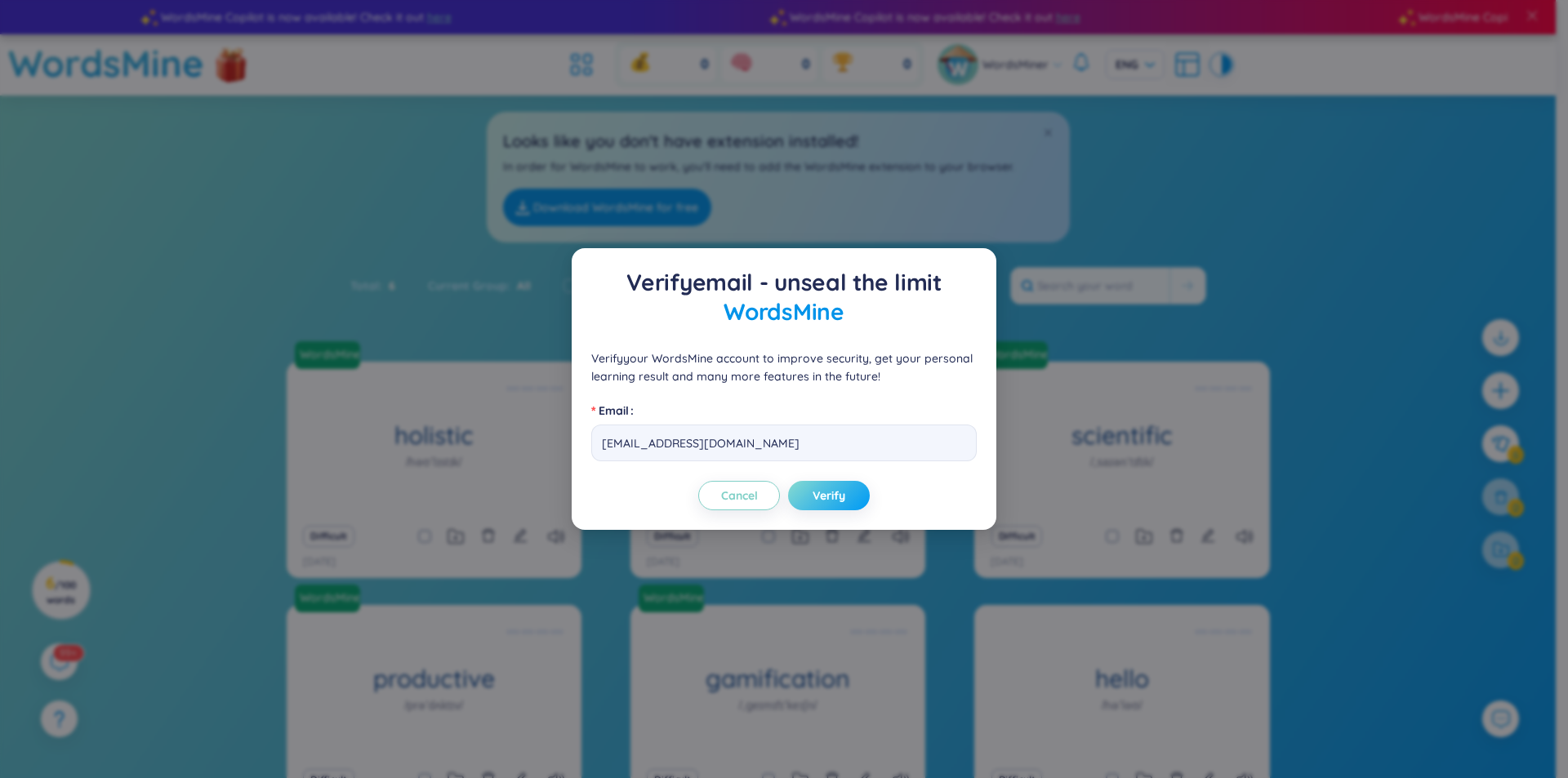
click at [839, 501] on span "Verify" at bounding box center [828, 496] width 33 height 17
click at [825, 495] on span "Verify" at bounding box center [828, 496] width 33 height 17
click at [752, 497] on span "Cancel" at bounding box center [739, 496] width 37 height 17
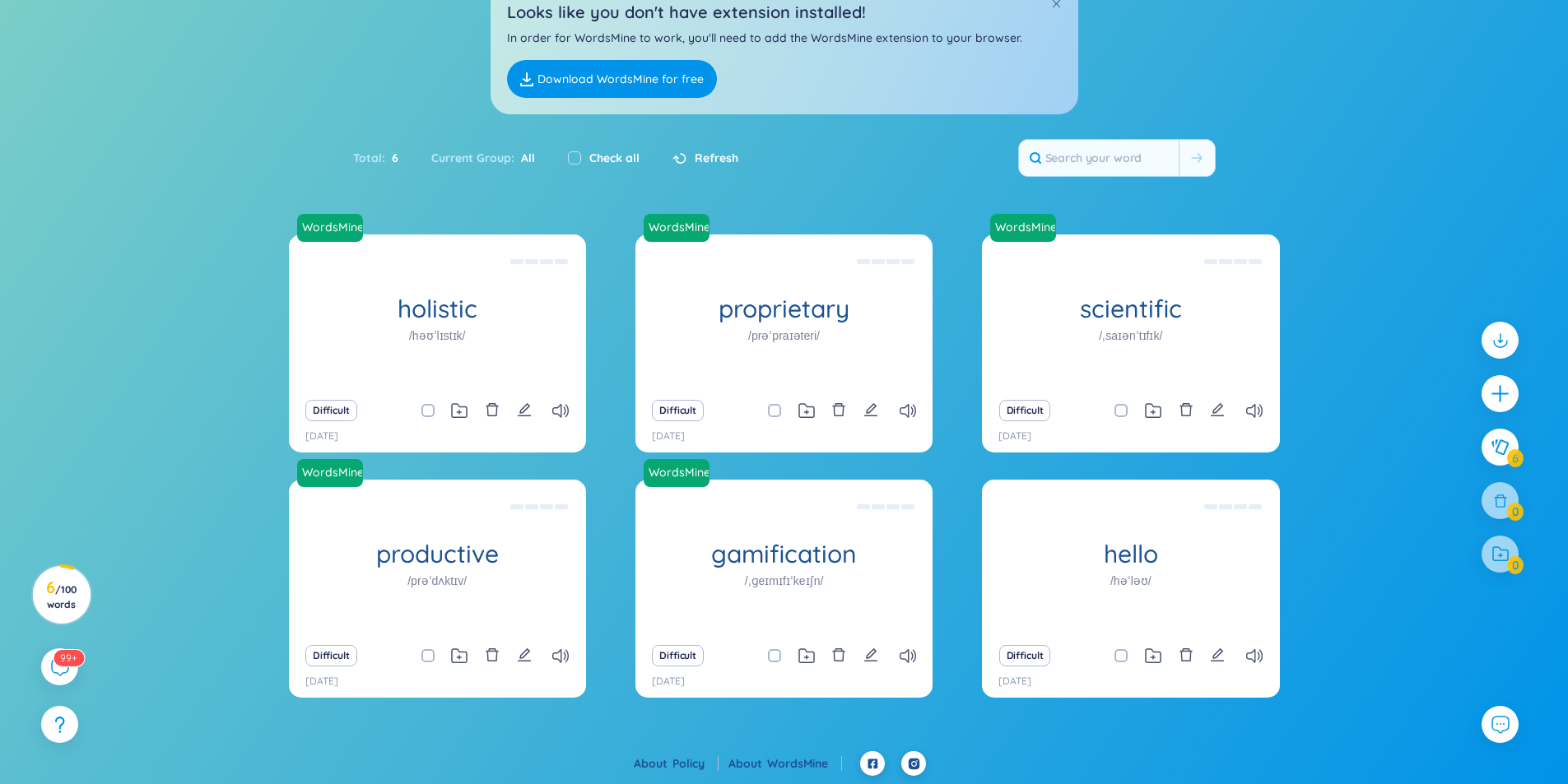
scroll to position [0, 0]
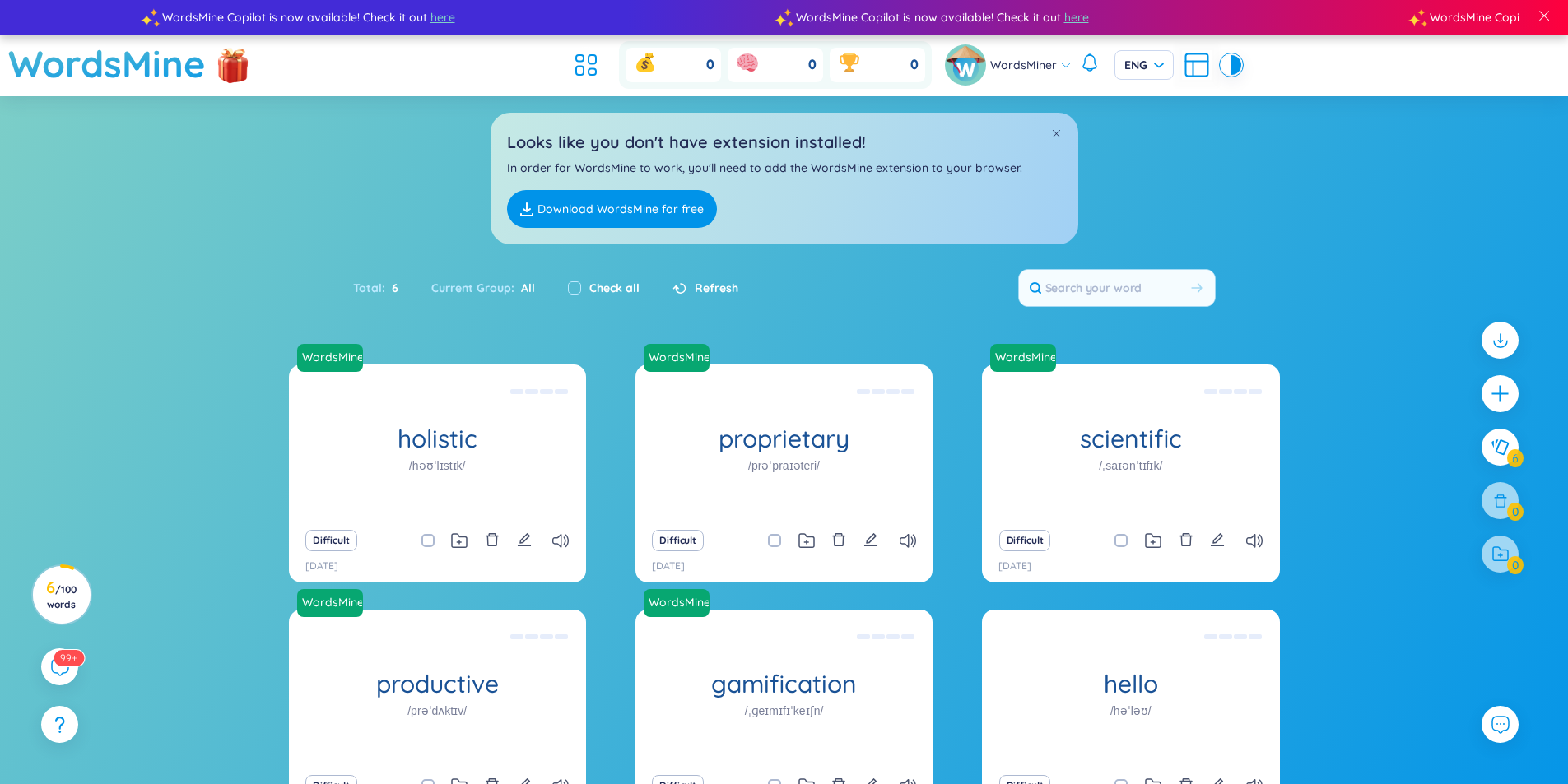
click at [650, 204] on link "Download WordsMine for free" at bounding box center [612, 209] width 209 height 38
click at [596, 75] on icon at bounding box center [592, 72] width 8 height 7
